Goal: Answer question/provide support

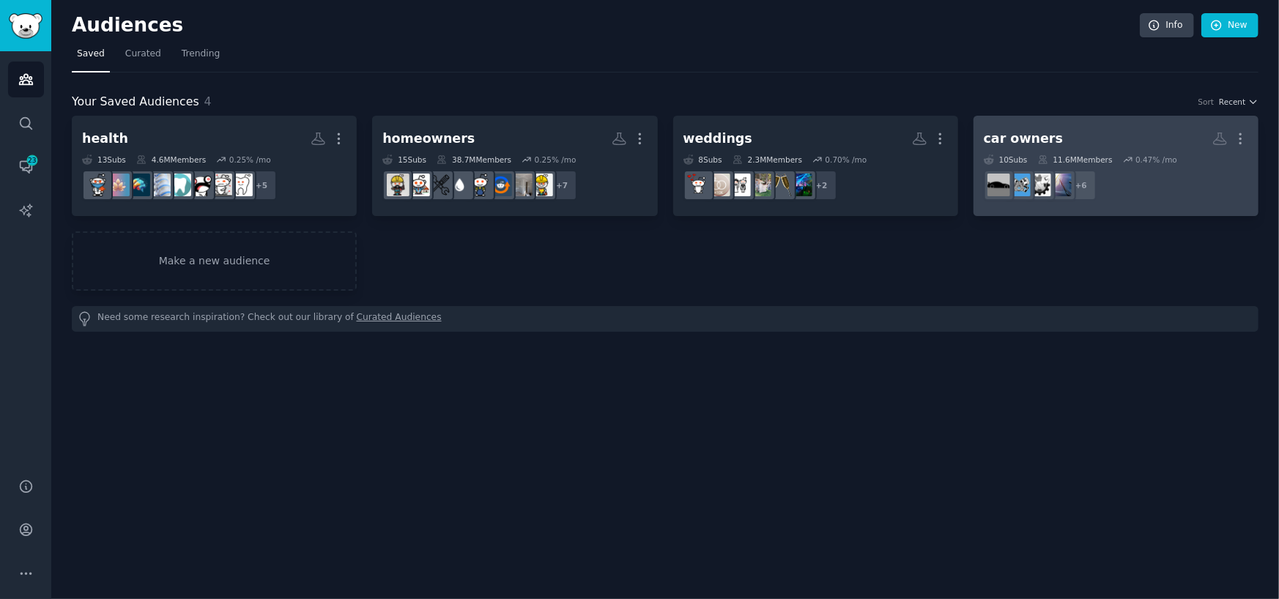
click at [1005, 130] on div "car owners" at bounding box center [1023, 139] width 79 height 18
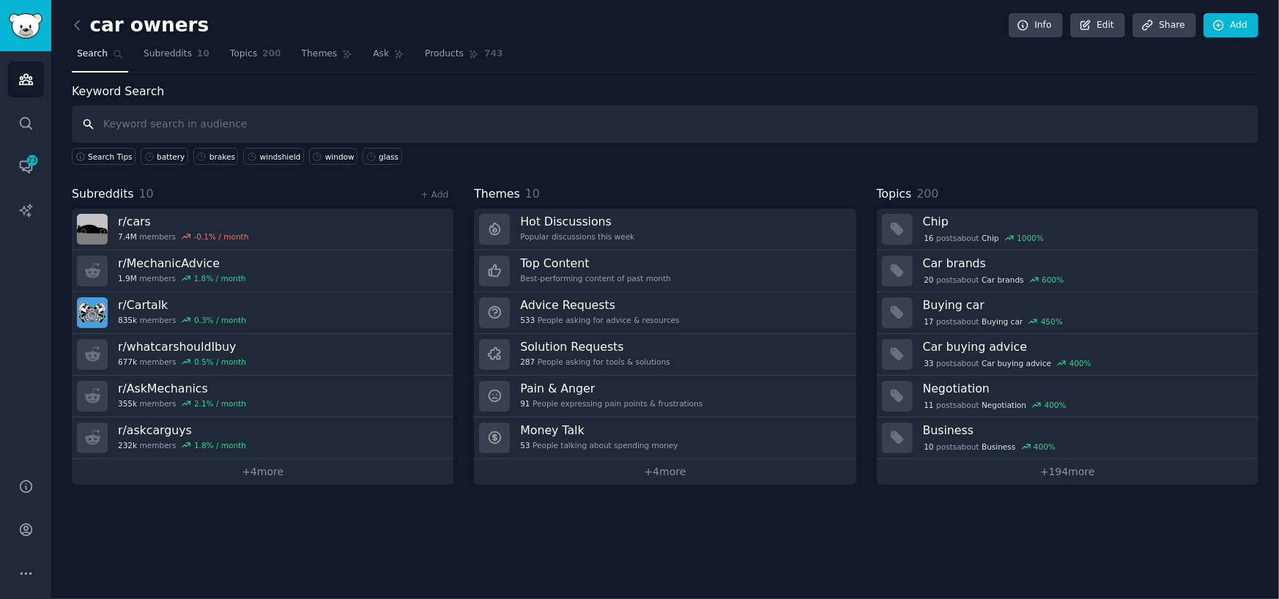
click at [561, 132] on input "text" at bounding box center [665, 124] width 1187 height 37
click at [256, 160] on link "windshield" at bounding box center [273, 156] width 60 height 17
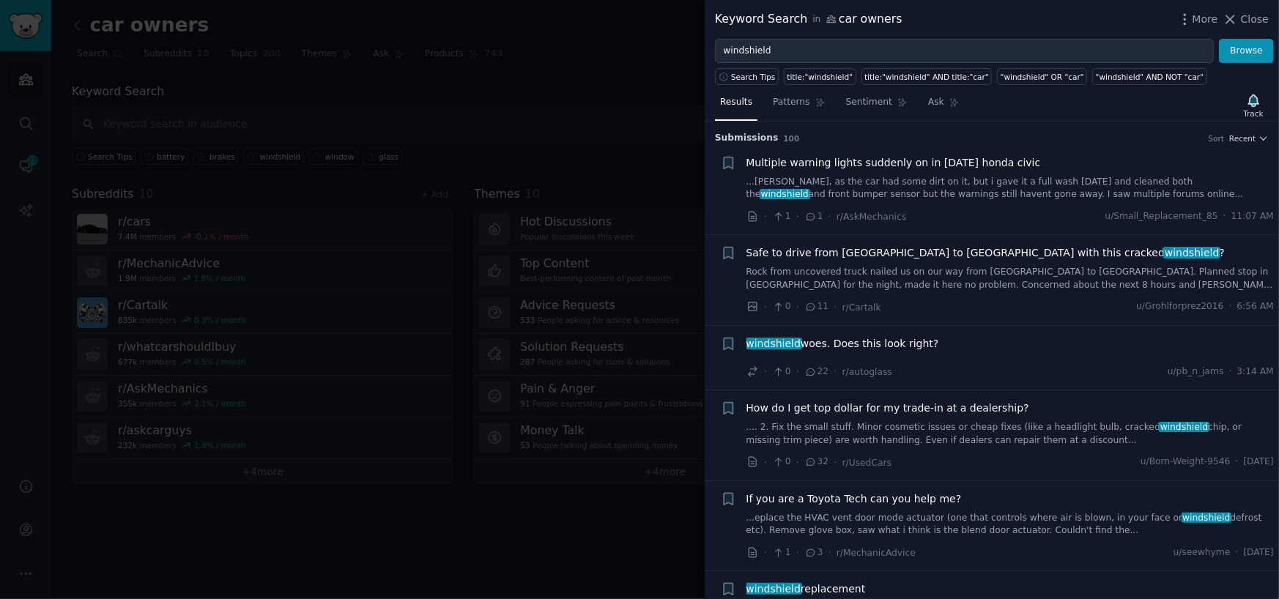
click at [843, 269] on link "Rock from uncovered truck nailed us on our way from [GEOGRAPHIC_DATA] to [GEOGR…" at bounding box center [1011, 279] width 528 height 26
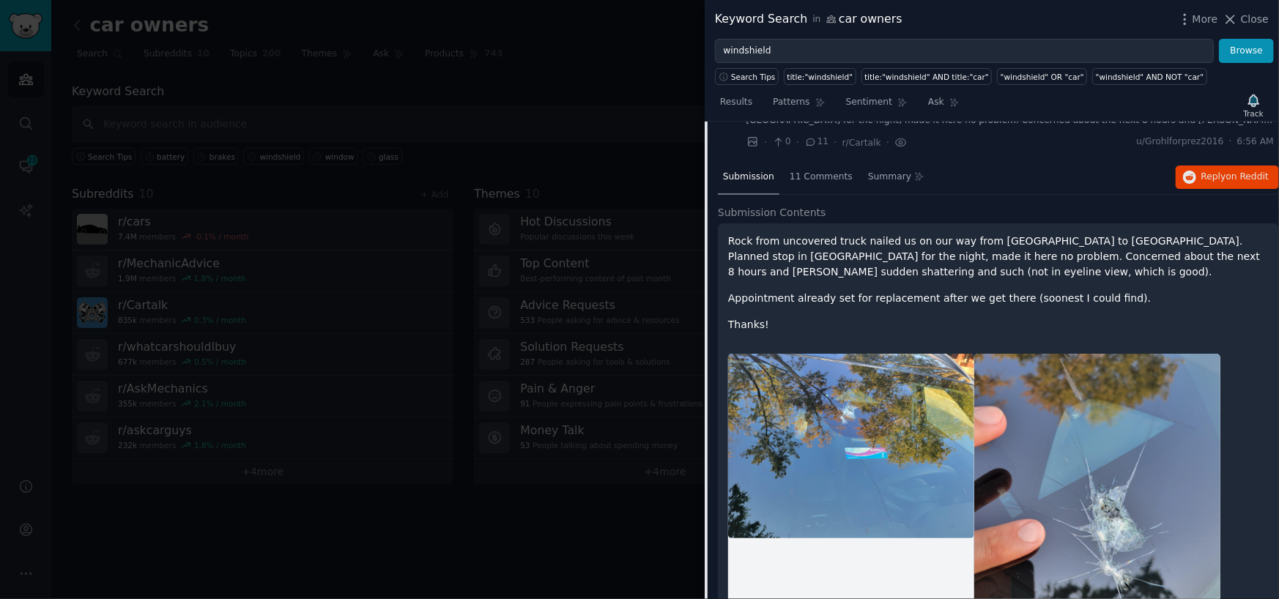
scroll to position [113, 0]
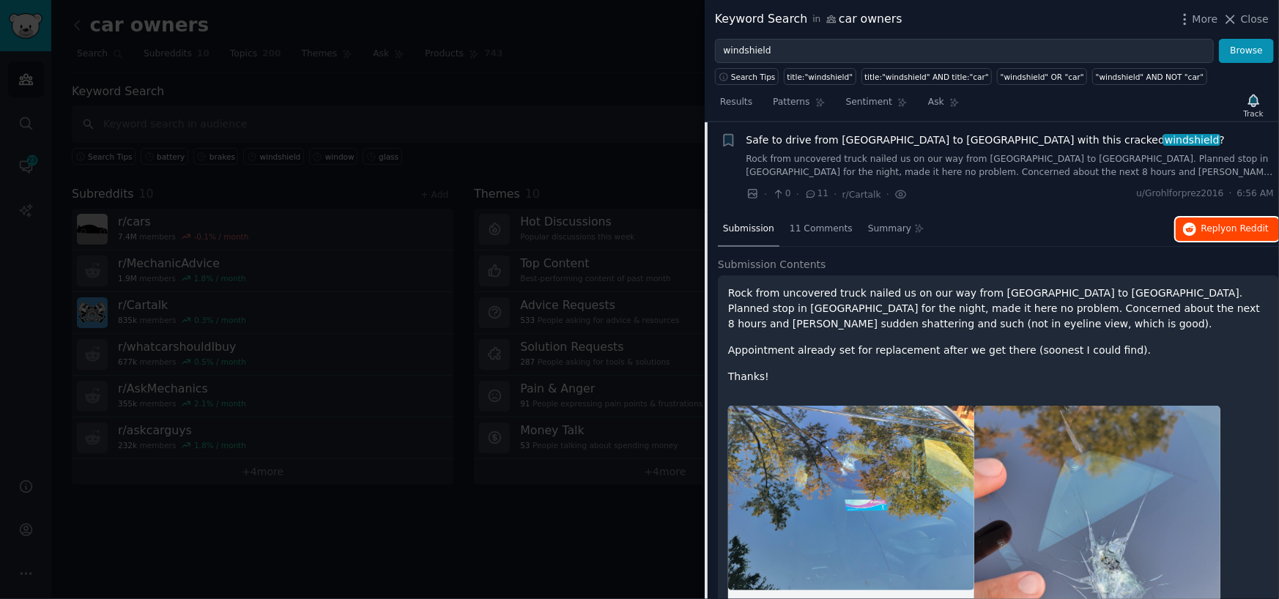
click at [1209, 231] on span "Reply on Reddit" at bounding box center [1235, 229] width 67 height 13
